Goal: Information Seeking & Learning: Learn about a topic

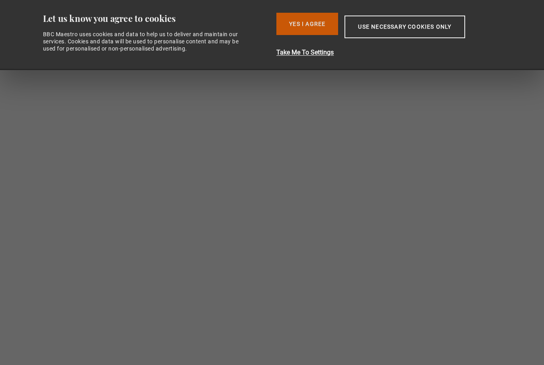
click at [317, 19] on button "Yes I Agree" at bounding box center [307, 24] width 62 height 22
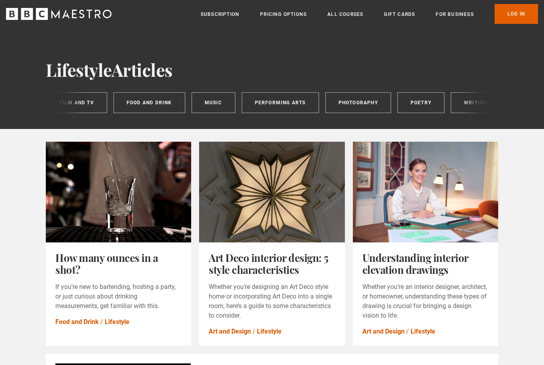
scroll to position [0, 413]
click at [469, 100] on div "Lifestyle All Art and Design Baking Business Comedy Cooking Film and TV Food an…" at bounding box center [272, 102] width 452 height 21
click at [464, 110] on div "Lifestyle All Art and Design Baking Business Comedy Cooking Film and TV Food an…" at bounding box center [272, 102] width 452 height 21
click at [527, 18] on link "Log In" at bounding box center [516, 14] width 43 height 20
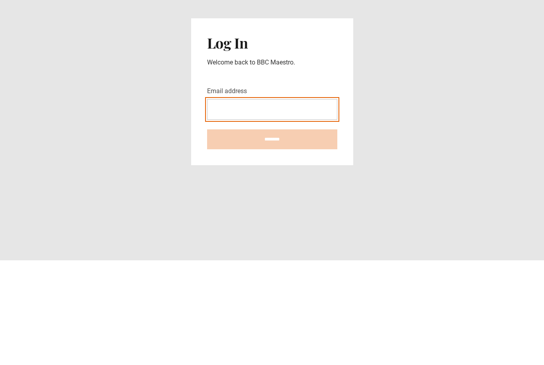
type input "**********"
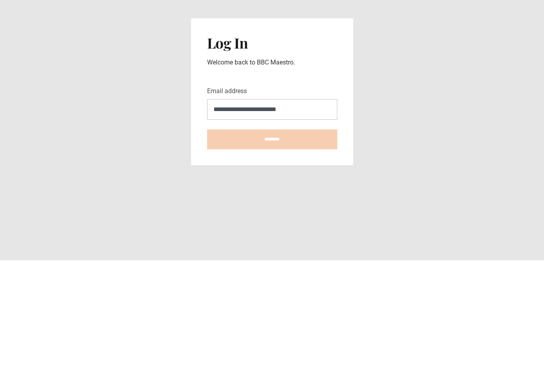
click at [272, 234] on input "********" at bounding box center [272, 244] width 130 height 20
type input "**********"
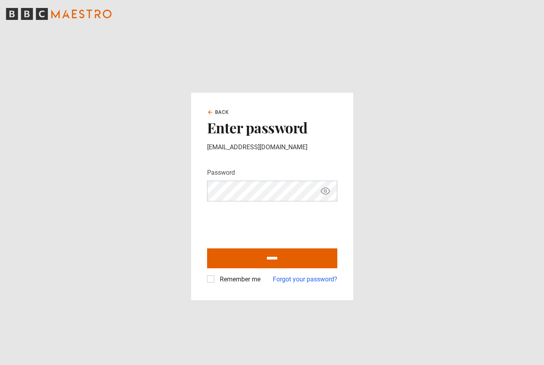
click at [207, 284] on div "Remember me" at bounding box center [233, 280] width 53 height 10
click at [213, 284] on div "Remember me" at bounding box center [233, 280] width 53 height 10
click at [217, 284] on label "Remember me" at bounding box center [239, 280] width 44 height 10
click at [285, 268] on input "******" at bounding box center [272, 259] width 130 height 20
type input "**********"
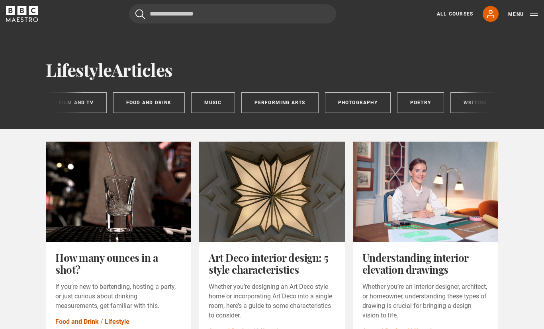
scroll to position [0, 413]
click at [464, 104] on div "Lifestyle All Art and Design Baking Business Comedy Cooking Film and TV Food an…" at bounding box center [272, 102] width 452 height 21
click at [464, 107] on div "Lifestyle All Art and Design Baking Business Comedy Cooking Film and TV Food an…" at bounding box center [272, 102] width 452 height 21
click at [495, 97] on div "Lifestyle All Art and Design Baking Business Comedy Cooking Film and TV Food an…" at bounding box center [272, 102] width 452 height 21
click at [472, 102] on div "Lifestyle All Art and Design Baking Business Comedy Cooking Film and TV Food an…" at bounding box center [272, 102] width 452 height 21
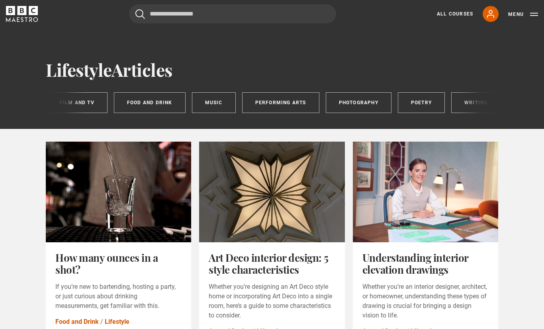
click at [476, 105] on div "Lifestyle All Art and Design Baking Business Comedy Cooking Film and TV Food an…" at bounding box center [272, 102] width 452 height 21
click at [478, 107] on div "Lifestyle All Art and Design Baking Business Comedy Cooking Film and TV Food an…" at bounding box center [272, 102] width 452 height 21
click at [479, 105] on div "Lifestyle All Art and Design Baking Business Comedy Cooking Film and TV Food an…" at bounding box center [272, 102] width 452 height 21
click at [462, 104] on div "Lifestyle All Art and Design Baking Business Comedy Cooking Film and TV Food an…" at bounding box center [272, 102] width 452 height 21
click at [465, 17] on link "All Courses" at bounding box center [455, 13] width 36 height 7
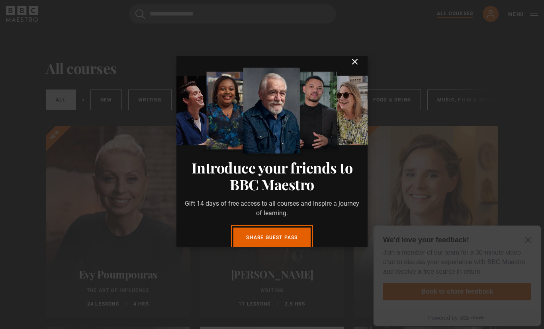
click at [358, 57] on icon "submit" at bounding box center [355, 62] width 10 height 10
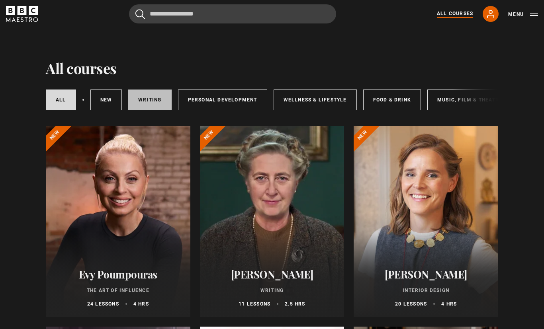
click at [156, 97] on link "Writing" at bounding box center [149, 100] width 43 height 21
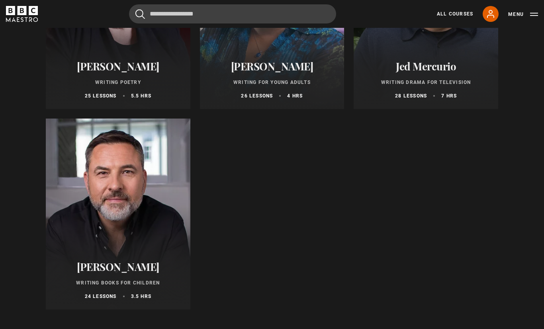
scroll to position [807, 0]
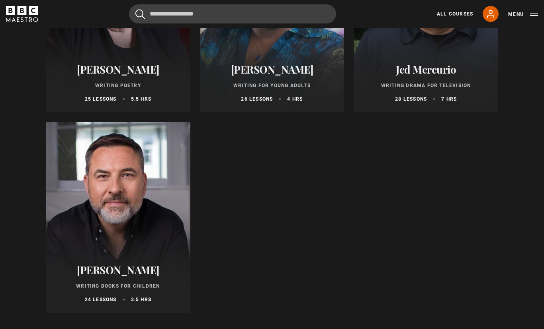
click at [133, 243] on div at bounding box center [118, 217] width 145 height 191
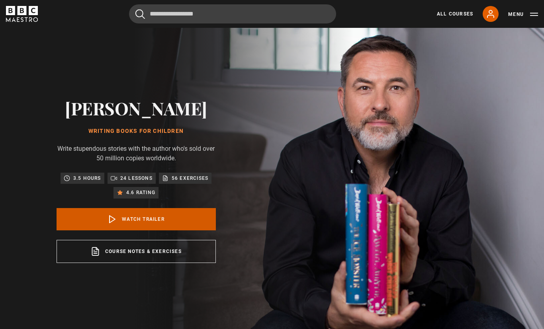
click at [182, 231] on link "Watch Trailer" at bounding box center [136, 219] width 159 height 22
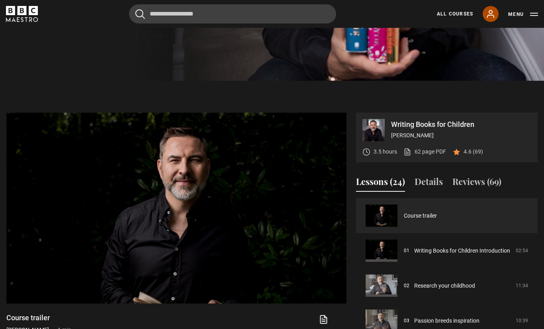
click at [490, 16] on icon at bounding box center [491, 14] width 10 height 10
click at [495, 17] on icon at bounding box center [491, 14] width 10 height 10
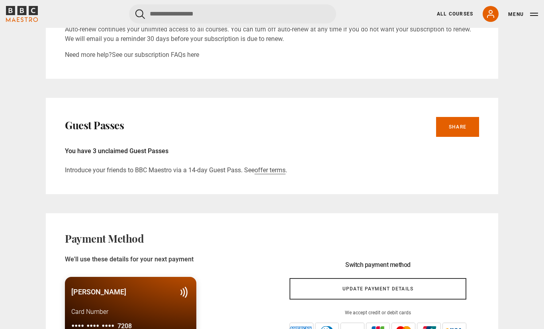
scroll to position [365, 0]
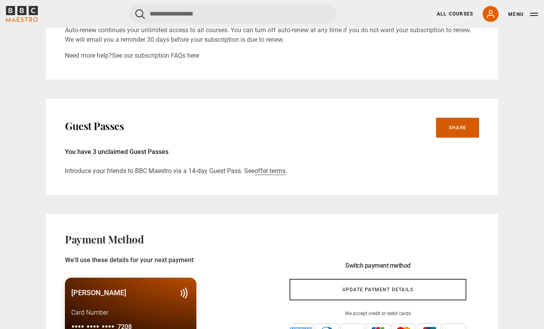
click at [462, 128] on link "Share" at bounding box center [457, 128] width 43 height 20
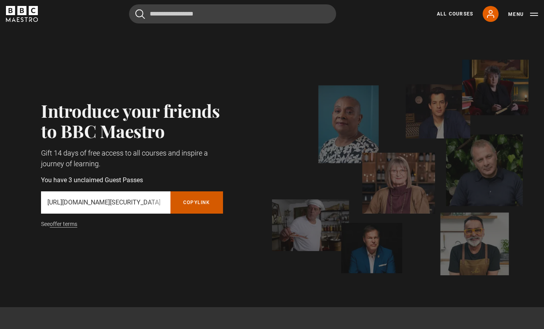
click at [203, 199] on button "Copy referral link" at bounding box center [196, 203] width 53 height 22
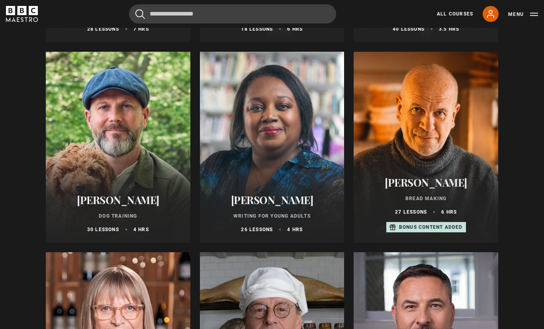
scroll to position [3259, 0]
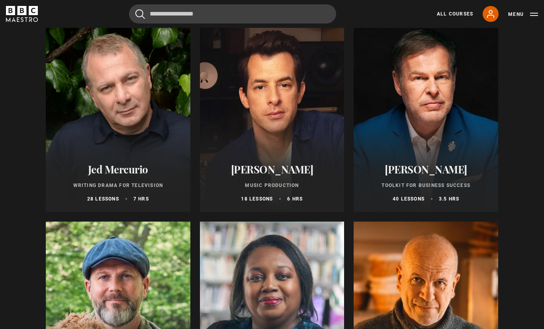
scroll to position [3081, 0]
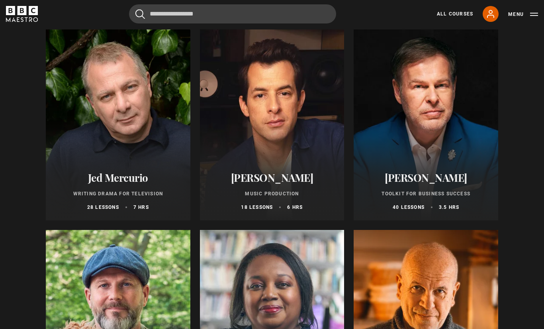
click at [137, 179] on h2 "Jed Mercurio" at bounding box center [117, 178] width 125 height 12
click at [108, 200] on div "Jed Mercurio Writing Drama for Television 28 lessons 7 hrs" at bounding box center [118, 191] width 145 height 59
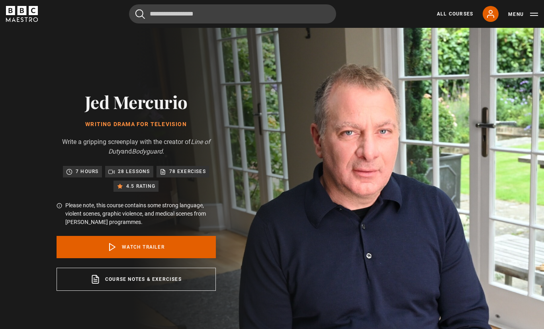
click at [199, 227] on p "Please note, this course contains some strong language, violent scenes, graphic…" at bounding box center [140, 214] width 151 height 25
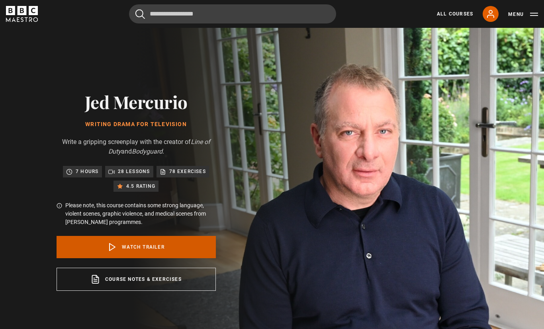
click at [195, 259] on link "Watch Trailer" at bounding box center [136, 247] width 159 height 22
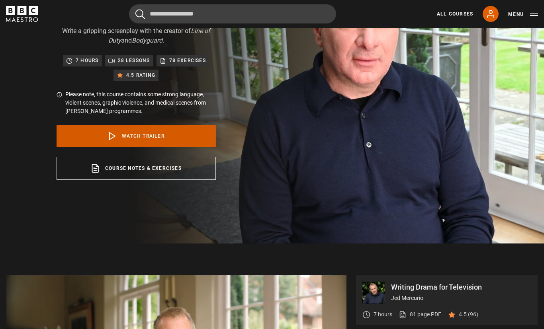
scroll to position [253, 0]
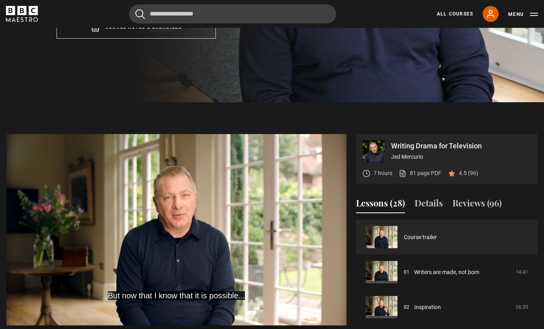
click at [195, 274] on video-js "But now that I know that it is possible... Video Player is loading. Play Video …" at bounding box center [176, 229] width 340 height 191
